Goal: Task Accomplishment & Management: Manage account settings

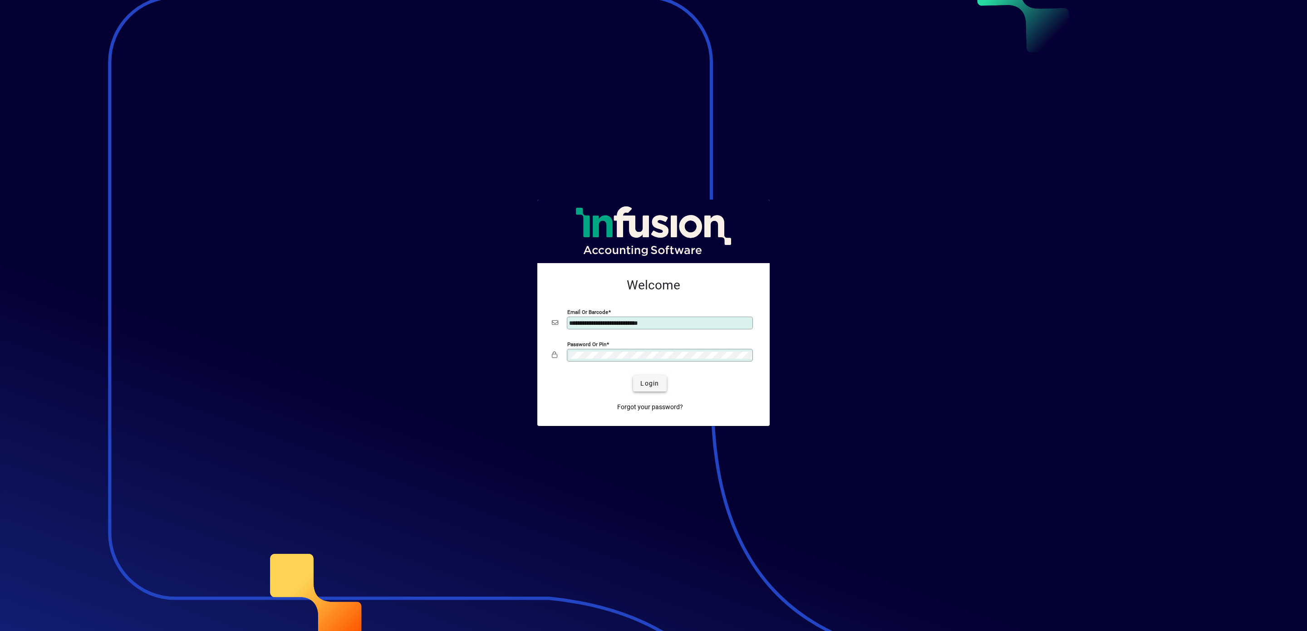
type input "**********"
click at [646, 383] on span "Login" at bounding box center [649, 384] width 19 height 10
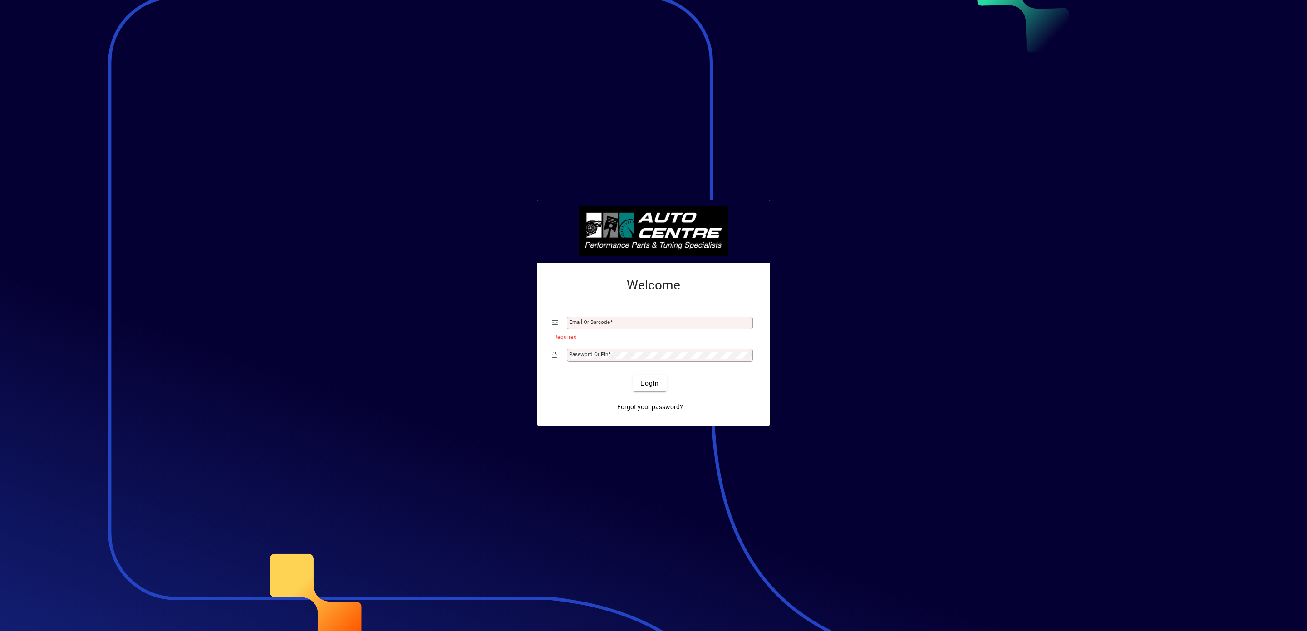
click at [464, 290] on div at bounding box center [653, 315] width 1307 height 631
click at [644, 386] on span "Login" at bounding box center [649, 384] width 19 height 10
